Goal: Transaction & Acquisition: Purchase product/service

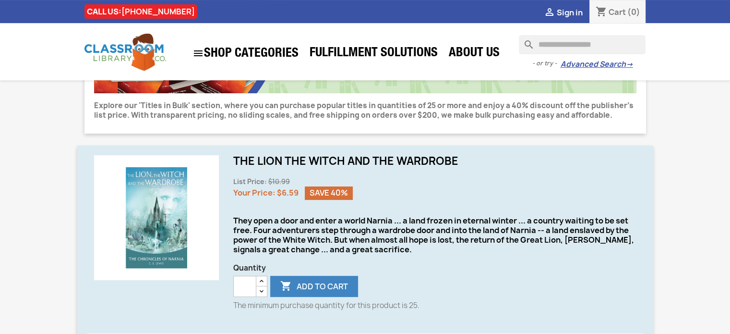
scroll to position [240, 0]
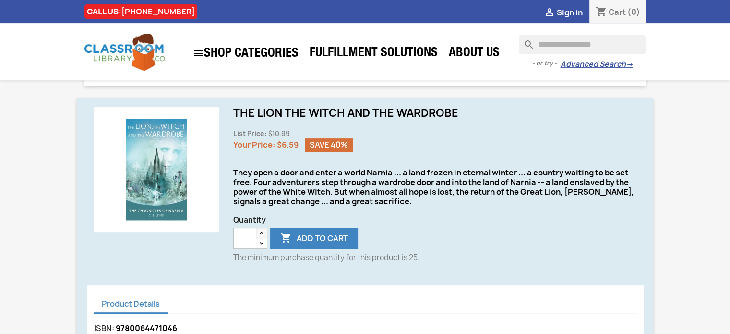
click at [264, 230] on icon "button" at bounding box center [262, 233] width 8 height 8
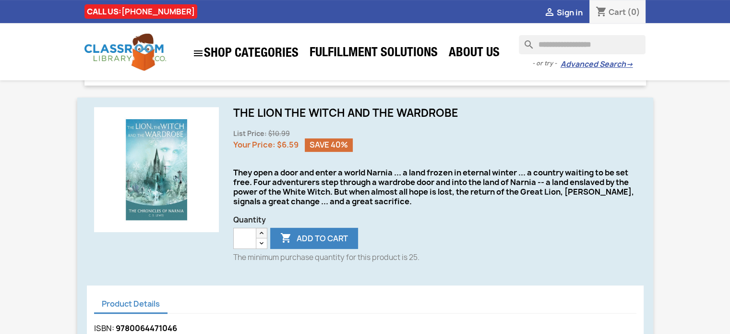
click at [264, 230] on icon "button" at bounding box center [262, 233] width 8 height 8
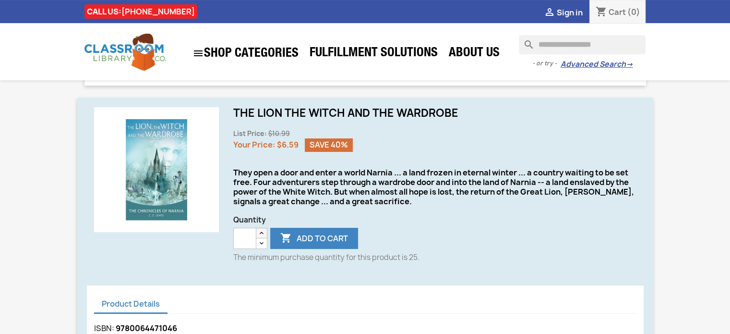
click at [264, 230] on icon "button" at bounding box center [262, 233] width 8 height 8
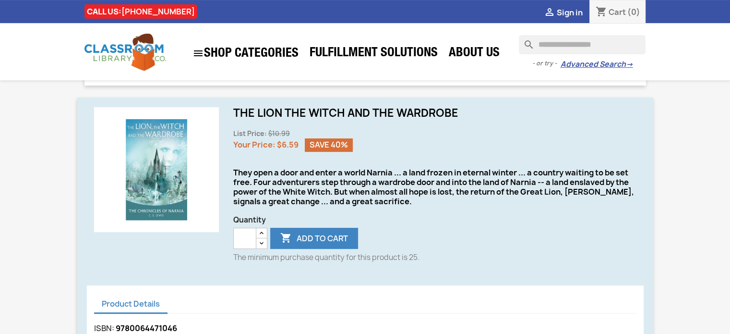
click at [417, 211] on div "Quantity **  Add to cart The minimum purchase quantity for this product is 25." at bounding box center [434, 234] width 403 height 56
click at [322, 240] on button " Add to cart" at bounding box center [314, 237] width 88 height 21
type input "*"
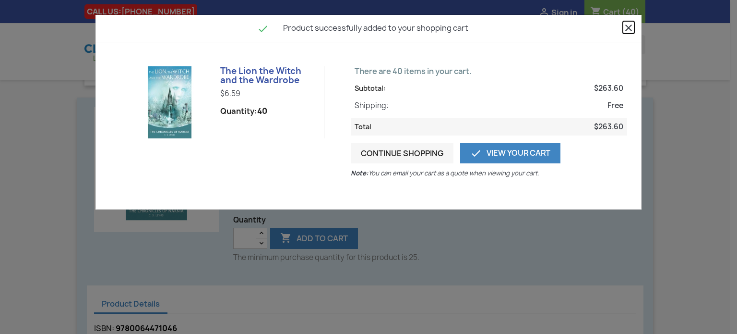
click at [632, 30] on icon "close" at bounding box center [629, 28] width 12 height 12
